Goal: Information Seeking & Learning: Check status

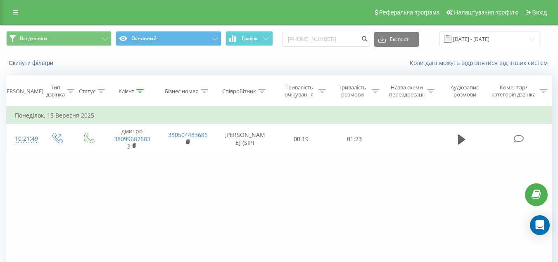
click at [302, 39] on input "[PHONE_NUMBER]" at bounding box center [327, 39] width 88 height 15
type input "[PHONE_NUMBER]"
click at [370, 42] on button "submit" at bounding box center [364, 39] width 11 height 15
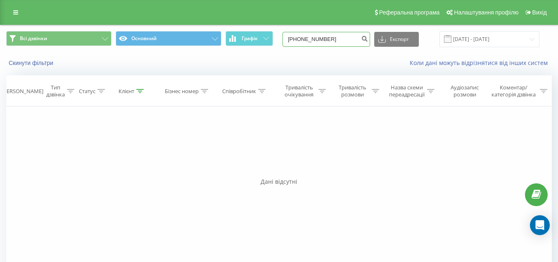
click at [309, 39] on input "0(98)0971180" at bounding box center [327, 39] width 88 height 15
type input "0980971180"
click at [368, 40] on icon "submit" at bounding box center [364, 37] width 7 height 5
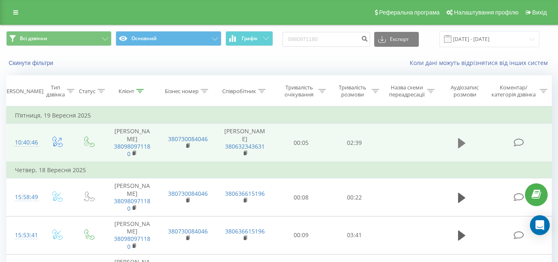
click at [460, 145] on icon at bounding box center [461, 143] width 7 height 10
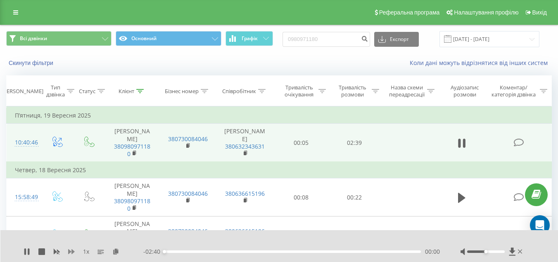
click at [71, 248] on icon at bounding box center [71, 251] width 7 height 7
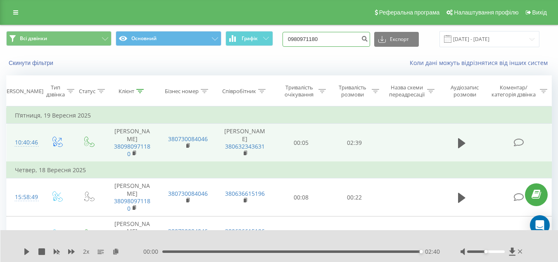
click at [340, 37] on input "0980971180" at bounding box center [327, 39] width 88 height 15
paste input "667627433"
type input "0667627433"
click at [368, 38] on icon "submit" at bounding box center [364, 37] width 7 height 5
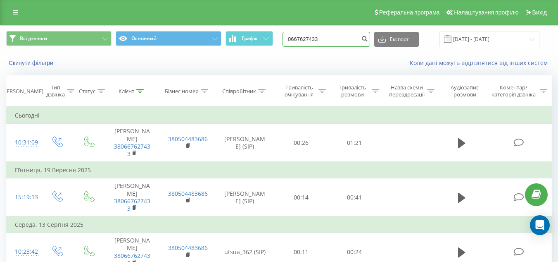
click at [333, 36] on input "0667627433" at bounding box center [327, 39] width 88 height 15
type input "0507546552"
click at [370, 43] on button "submit" at bounding box center [364, 39] width 11 height 15
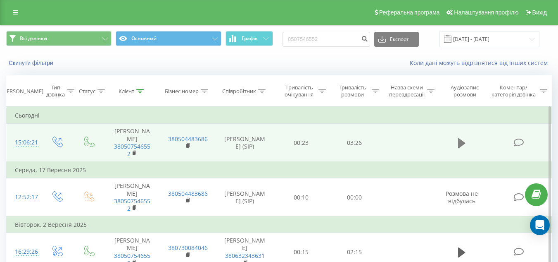
click at [460, 146] on icon at bounding box center [461, 143] width 7 height 10
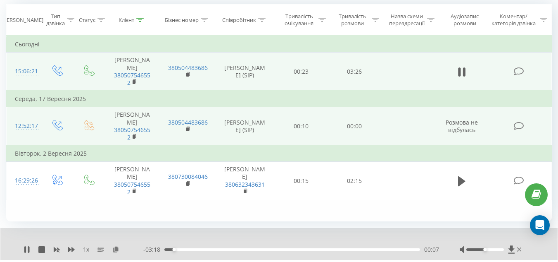
scroll to position [66, 0]
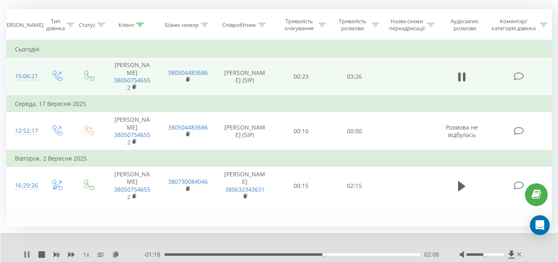
click at [26, 253] on icon at bounding box center [25, 254] width 2 height 7
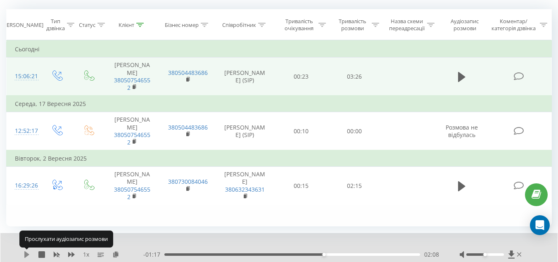
click at [29, 253] on icon at bounding box center [27, 254] width 7 height 7
